Goal: Information Seeking & Learning: Learn about a topic

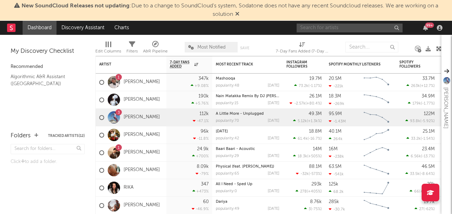
click at [363, 25] on input "text" at bounding box center [349, 28] width 106 height 9
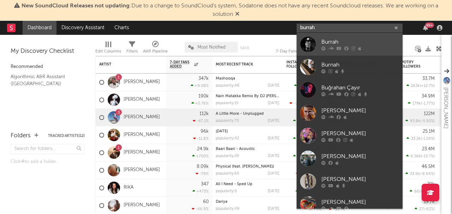
type input "burrah"
click at [338, 40] on div "Burrah" at bounding box center [360, 42] width 78 height 8
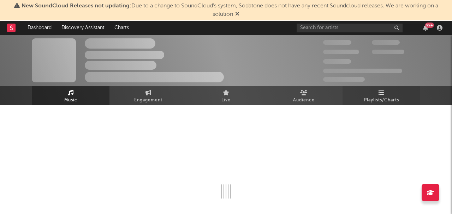
click at [366, 96] on span "Playlists/Charts" at bounding box center [381, 100] width 35 height 8
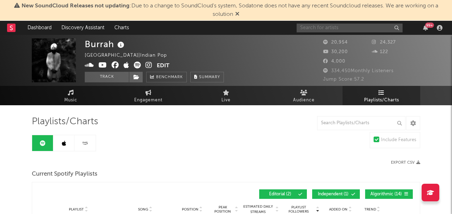
click at [348, 31] on input "text" at bounding box center [349, 28] width 106 height 9
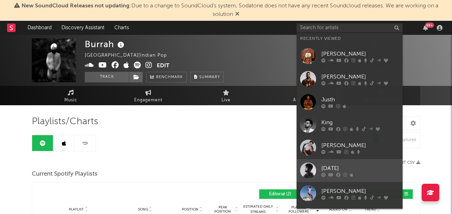
click at [337, 170] on div "[DATE]" at bounding box center [360, 168] width 78 height 8
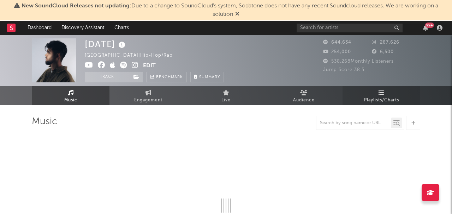
click at [355, 103] on link "Playlists/Charts" at bounding box center [381, 95] width 78 height 19
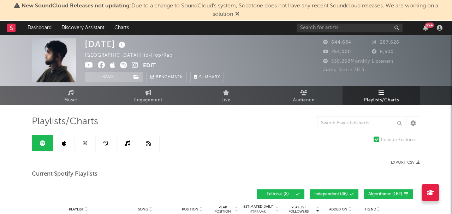
click at [82, 147] on link at bounding box center [84, 143] width 21 height 16
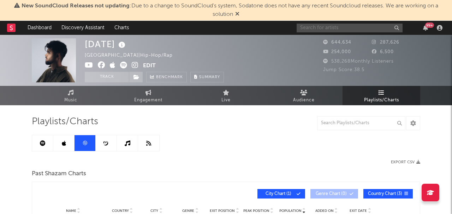
click at [352, 30] on input "text" at bounding box center [349, 28] width 106 height 9
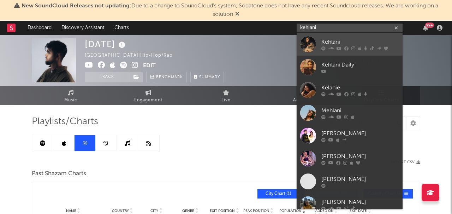
type input "kehlani"
click at [338, 44] on div "Kehlani" at bounding box center [360, 42] width 78 height 8
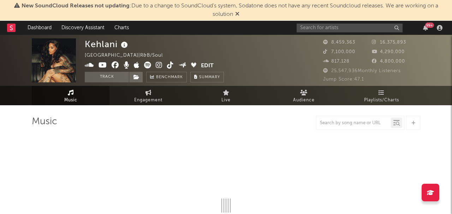
select select "6m"
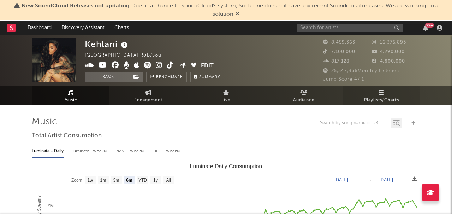
click at [365, 99] on span "Playlists/Charts" at bounding box center [381, 100] width 35 height 8
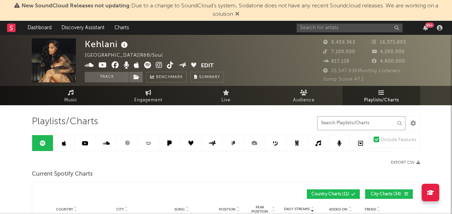
click at [380, 124] on input "text" at bounding box center [361, 123] width 88 height 14
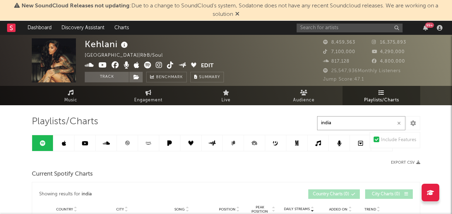
type input "india"
click at [332, 29] on input "text" at bounding box center [349, 28] width 106 height 9
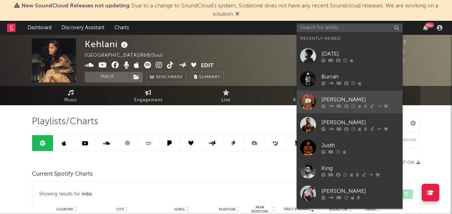
click at [339, 107] on icon at bounding box center [338, 106] width 5 height 4
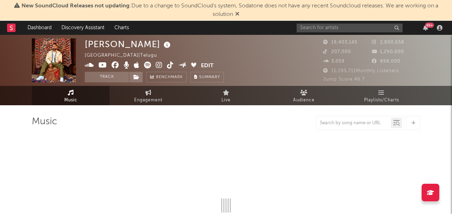
select select "6m"
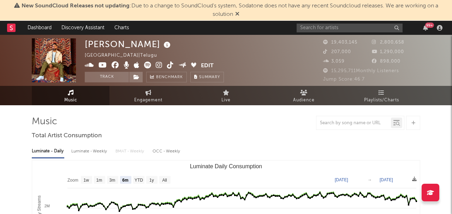
click at [237, 14] on icon at bounding box center [237, 14] width 4 height 6
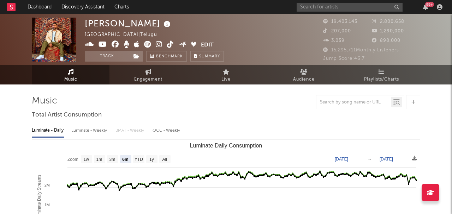
select select "6m"
click at [372, 80] on span "Playlists/Charts" at bounding box center [381, 79] width 35 height 8
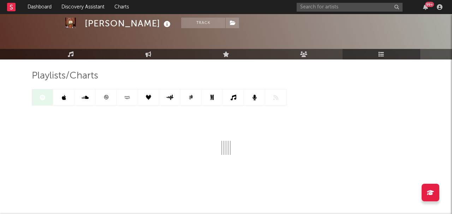
scroll to position [33, 0]
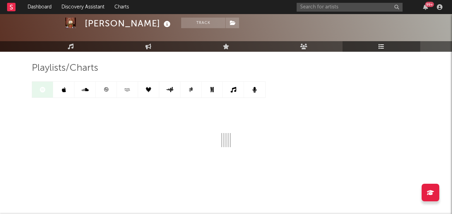
click at [111, 90] on link at bounding box center [106, 90] width 21 height 16
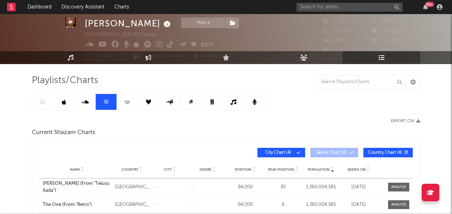
scroll to position [16, 0]
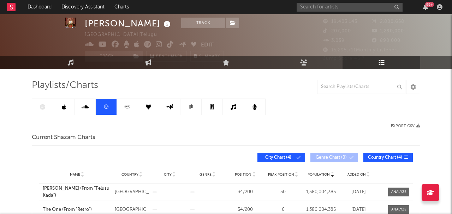
click at [40, 109] on div at bounding box center [149, 107] width 234 height 17
click at [67, 109] on link at bounding box center [63, 107] width 21 height 16
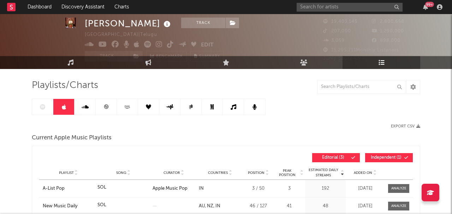
click at [89, 112] on link at bounding box center [84, 107] width 21 height 16
